Goal: Task Accomplishment & Management: Manage account settings

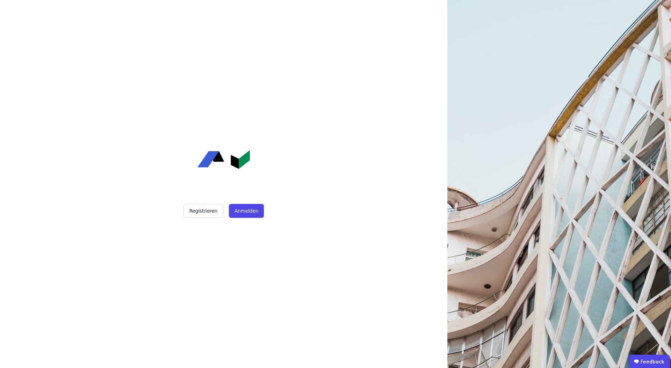
drag, startPoint x: 275, startPoint y: 207, endPoint x: 263, endPoint y: 207, distance: 12.6
click at [263, 207] on div "Registrieren Anmelden" at bounding box center [223, 211] width 175 height 14
click at [237, 213] on button "Anmelden" at bounding box center [246, 211] width 35 height 14
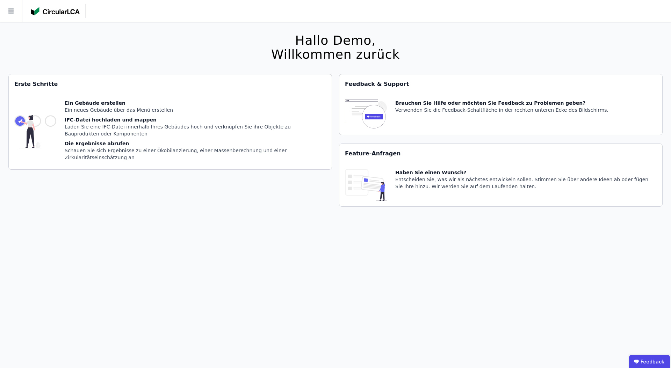
click at [138, 34] on div "Hallo Demo, Willkommen zurück Sie verwenden derzeit eine Beta-Version. Es könnt…" at bounding box center [335, 206] width 654 height 368
click at [222, 288] on div "Hallo Demo, Willkommen zurück Sie verwenden derzeit eine Beta-Version. Es könnt…" at bounding box center [335, 206] width 654 height 368
click at [16, 7] on icon at bounding box center [11, 11] width 22 height 22
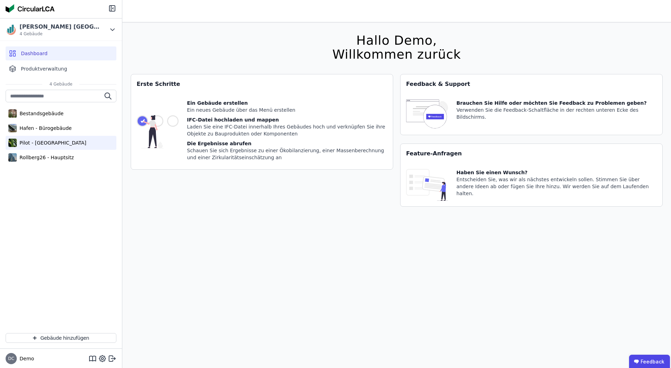
click at [42, 137] on div "Pilot - [GEOGRAPHIC_DATA]" at bounding box center [61, 143] width 111 height 14
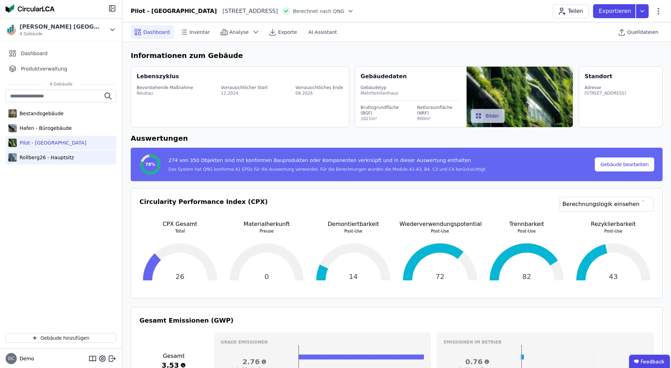
click at [36, 152] on div "Rollberg26 - Hauptsitz" at bounding box center [61, 158] width 111 height 14
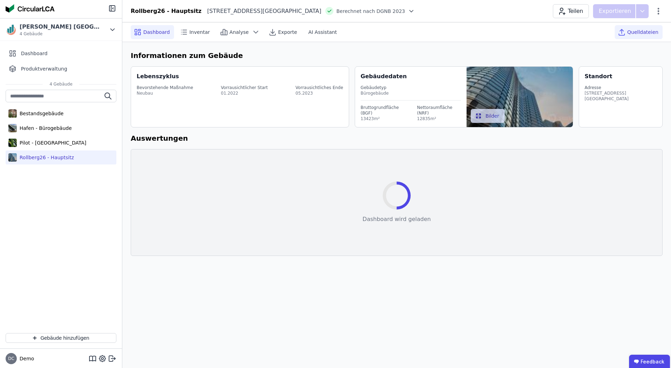
click at [654, 34] on span "Quelldateien" at bounding box center [642, 32] width 31 height 7
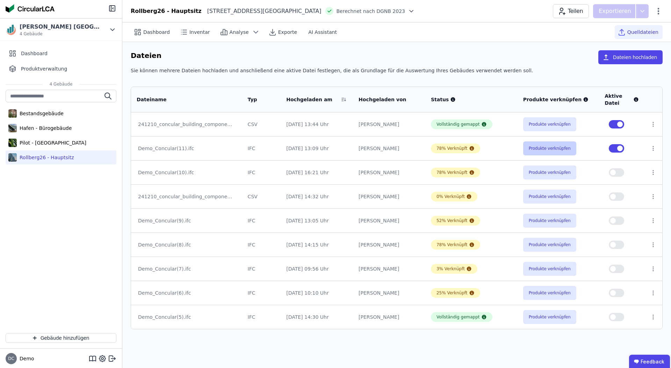
click at [566, 146] on button "Produkte verknüpfen" at bounding box center [549, 149] width 53 height 14
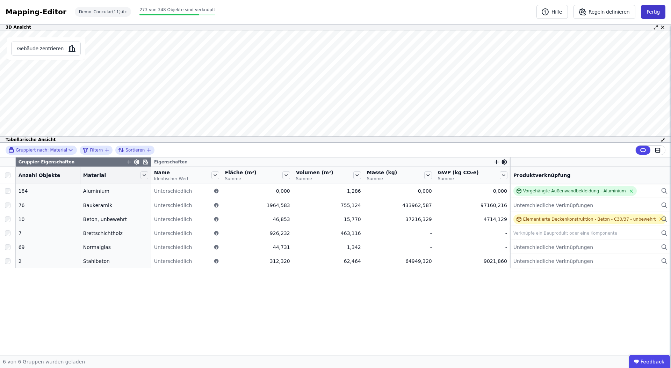
click at [657, 12] on button "Fertig" at bounding box center [653, 12] width 24 height 14
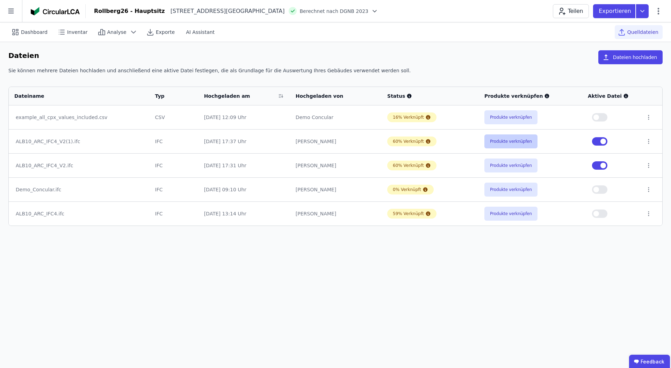
click at [504, 146] on button "Produkte verknüpfen" at bounding box center [511, 142] width 53 height 14
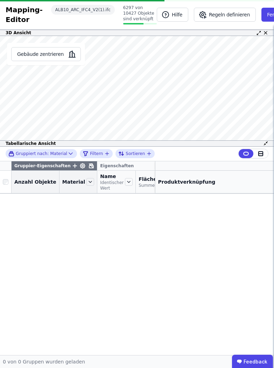
click at [257, 31] on icon at bounding box center [258, 32] width 5 height 5
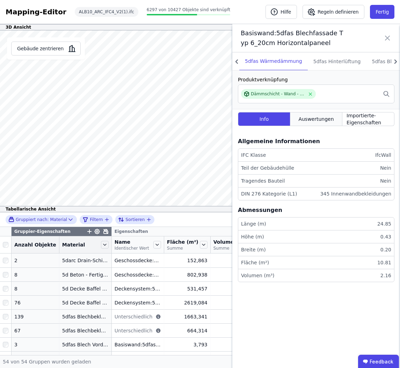
click at [326, 117] on span "Auswertungen" at bounding box center [316, 119] width 35 height 7
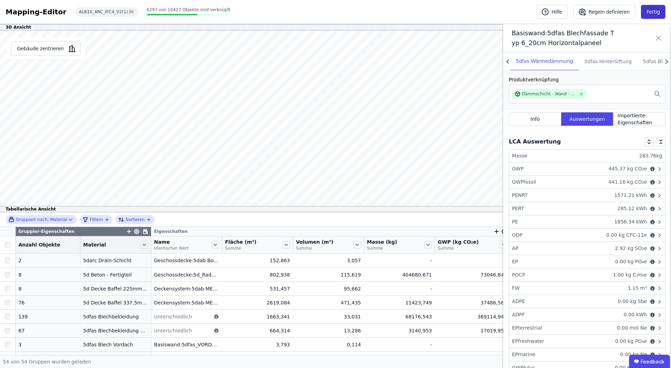
click at [652, 10] on button "Fertig" at bounding box center [653, 12] width 24 height 14
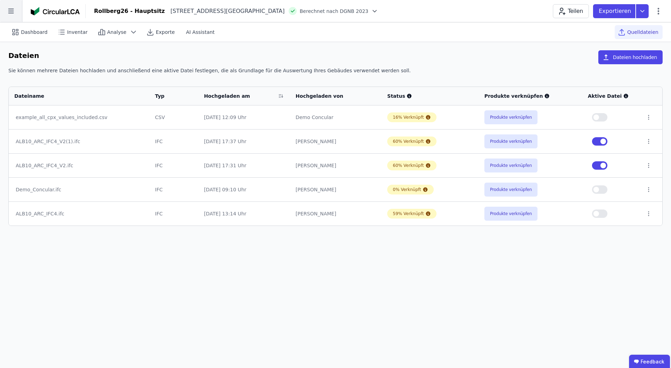
click at [21, 19] on icon at bounding box center [11, 11] width 22 height 22
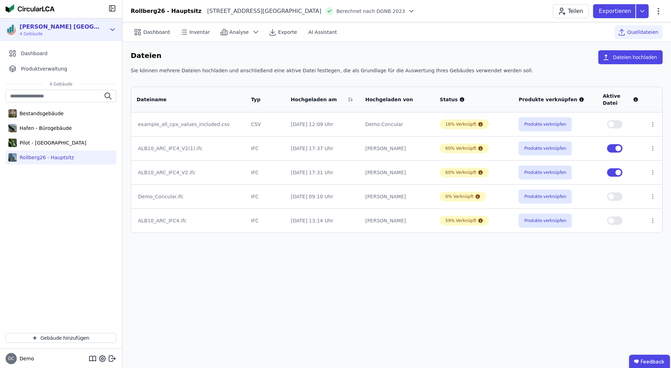
click at [112, 28] on icon at bounding box center [113, 30] width 8 height 8
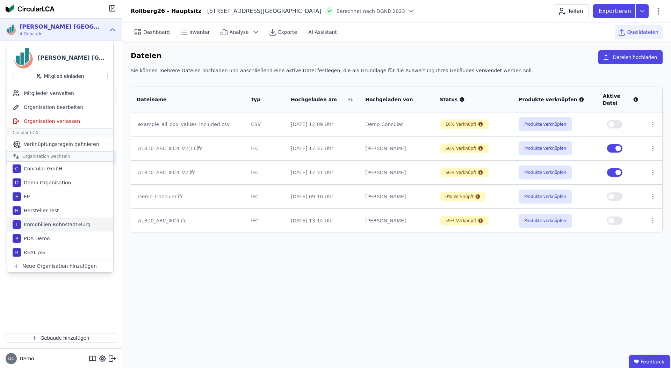
click at [69, 222] on div "Immobilien Rohnstadt-Burg" at bounding box center [56, 224] width 70 height 7
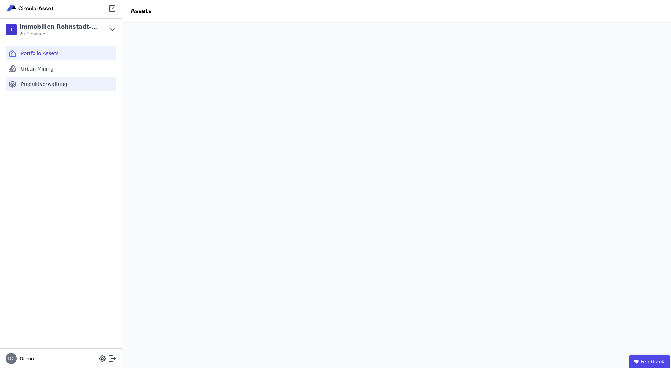
click at [34, 86] on span "Produktverwaltung" at bounding box center [44, 84] width 46 height 7
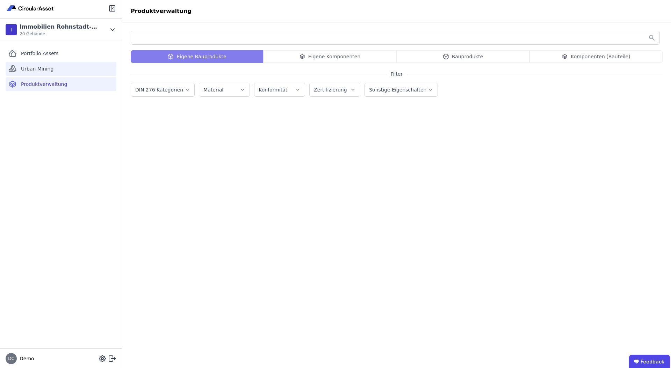
click at [38, 72] on div "Urban Mining" at bounding box center [61, 69] width 111 height 14
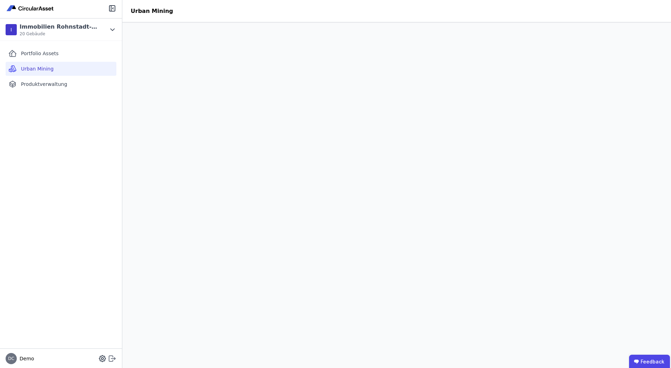
click at [111, 357] on icon at bounding box center [112, 359] width 8 height 8
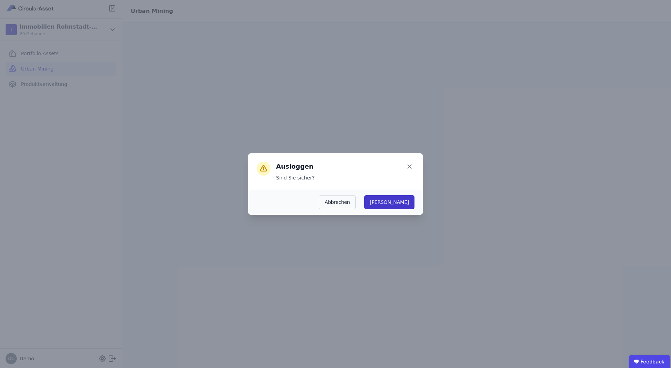
click at [402, 206] on button "[PERSON_NAME]" at bounding box center [389, 202] width 50 height 14
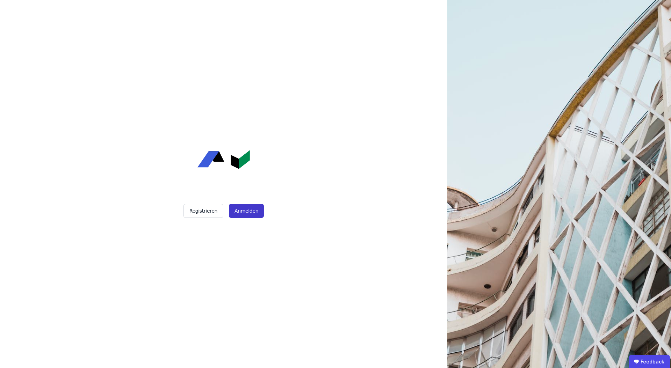
click at [248, 206] on button "Anmelden" at bounding box center [246, 211] width 35 height 14
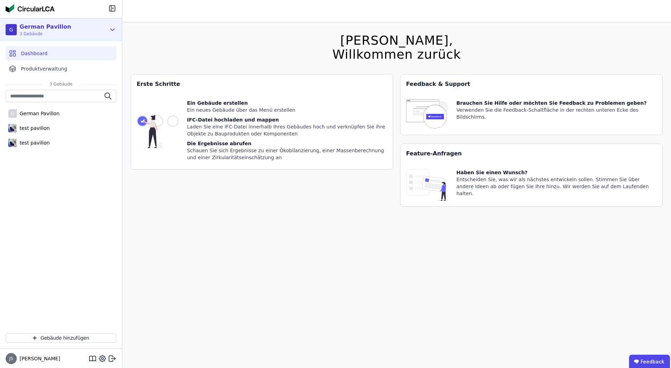
click at [114, 30] on icon at bounding box center [113, 30] width 8 height 8
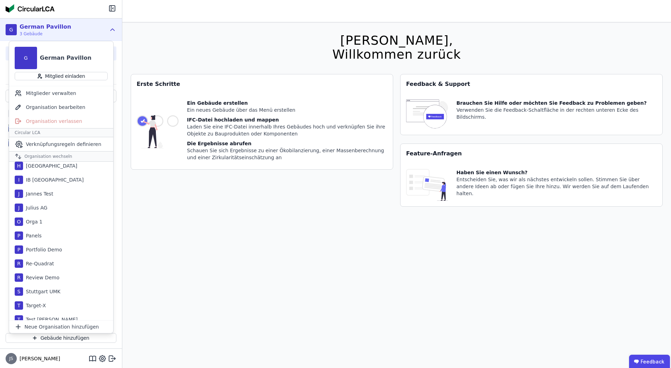
scroll to position [149, 0]
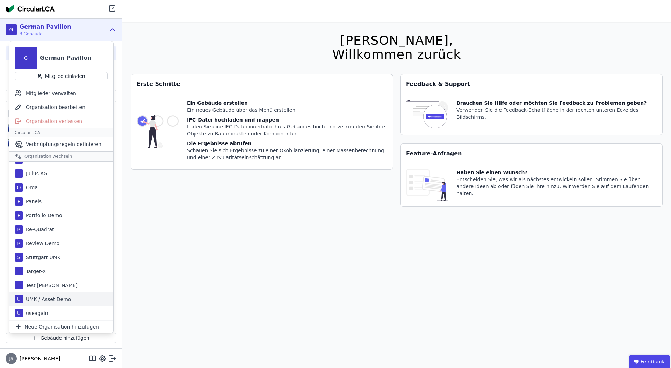
click at [64, 297] on div "UMK / Asset Demo" at bounding box center [47, 299] width 48 height 7
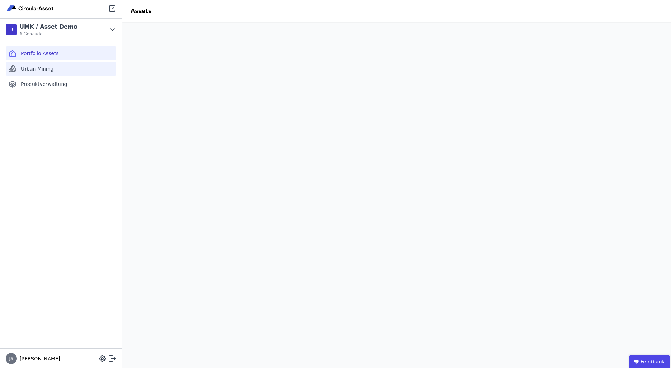
click at [46, 70] on span "Urban Mining" at bounding box center [37, 68] width 33 height 7
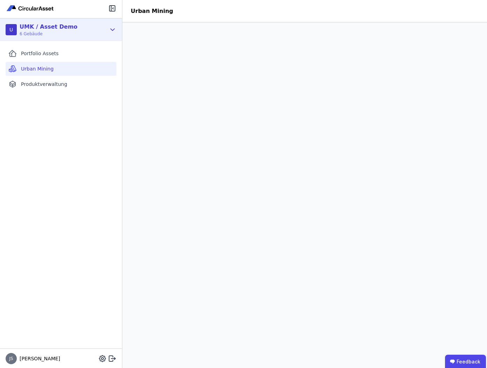
click at [114, 33] on icon at bounding box center [113, 30] width 8 height 8
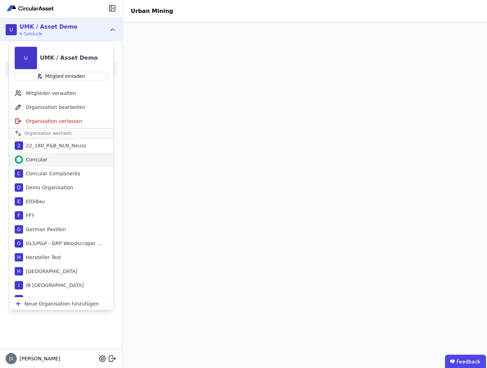
click at [52, 164] on div "Concular" at bounding box center [61, 160] width 104 height 14
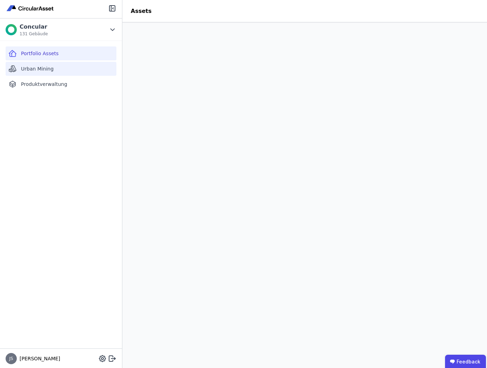
click at [60, 64] on div "Urban Mining" at bounding box center [61, 69] width 111 height 14
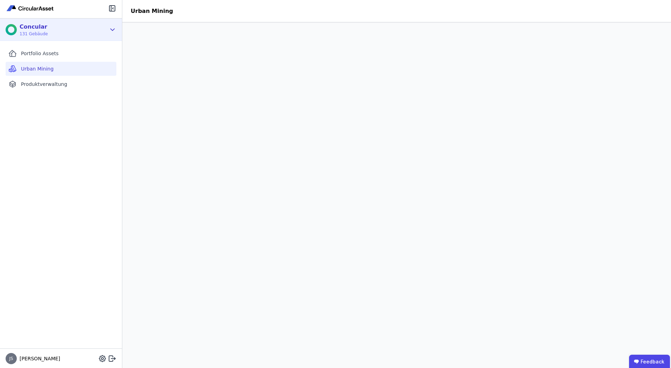
click at [107, 28] on div "Concular 131 Gebäude" at bounding box center [61, 30] width 122 height 22
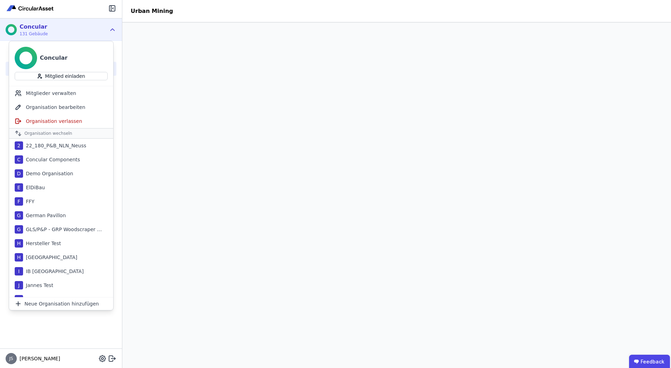
click at [90, 27] on div "Concular 131 Gebäude" at bounding box center [56, 30] width 100 height 14
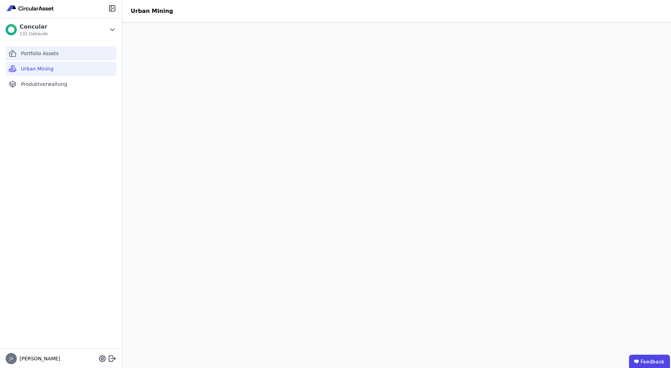
click at [51, 53] on span "Portfolio Assets" at bounding box center [40, 53] width 38 height 7
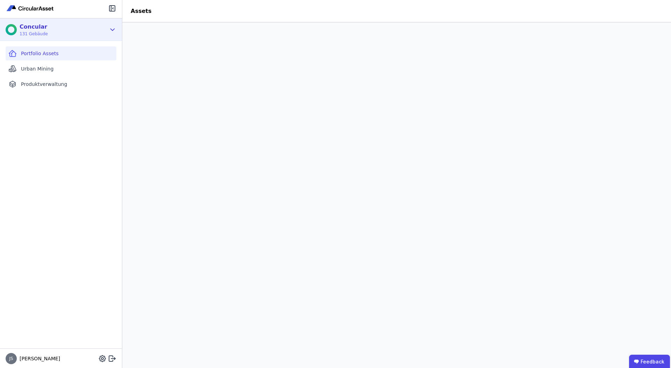
click at [110, 30] on icon at bounding box center [113, 30] width 8 height 8
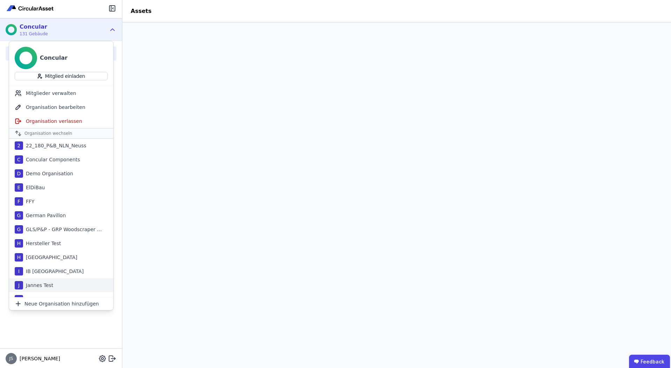
scroll to position [149, 0]
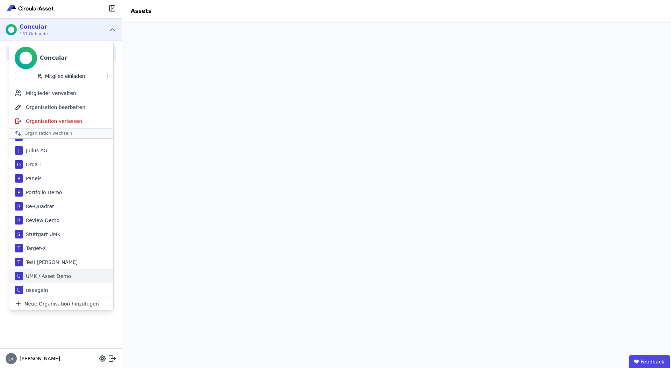
click at [53, 275] on div "UMK / Asset Demo" at bounding box center [47, 276] width 48 height 7
